Goal: Find specific page/section: Find specific page/section

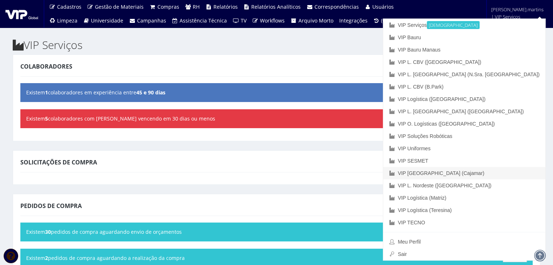
click at [493, 171] on link "VIP [GEOGRAPHIC_DATA] (Cajamar)" at bounding box center [464, 173] width 162 height 12
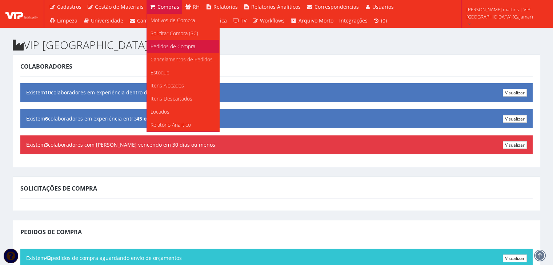
click at [165, 45] on span "Pedidos de Compra" at bounding box center [172, 46] width 45 height 7
